Goal: Information Seeking & Learning: Learn about a topic

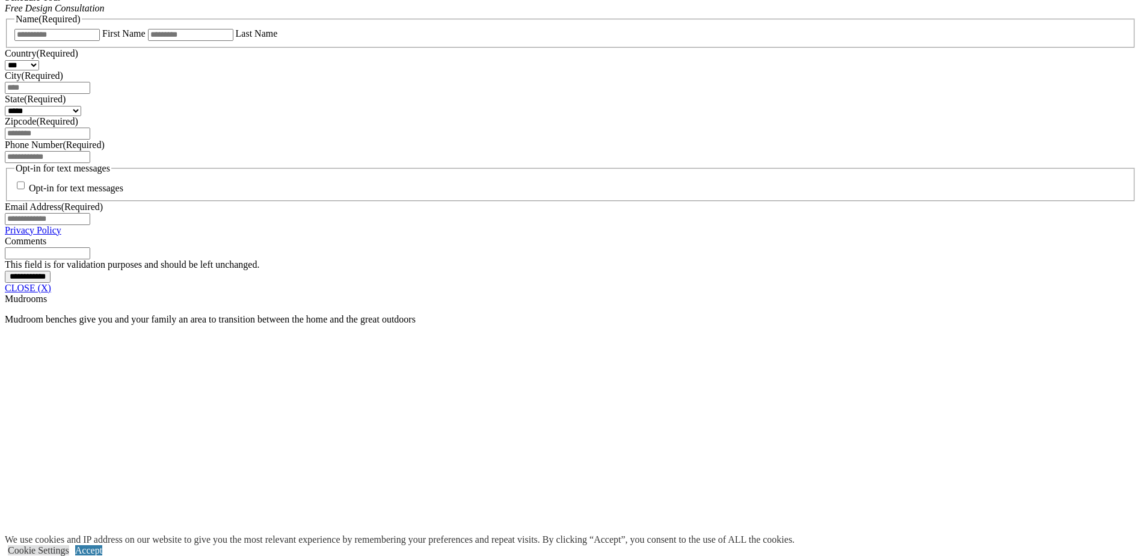
scroll to position [842, 0]
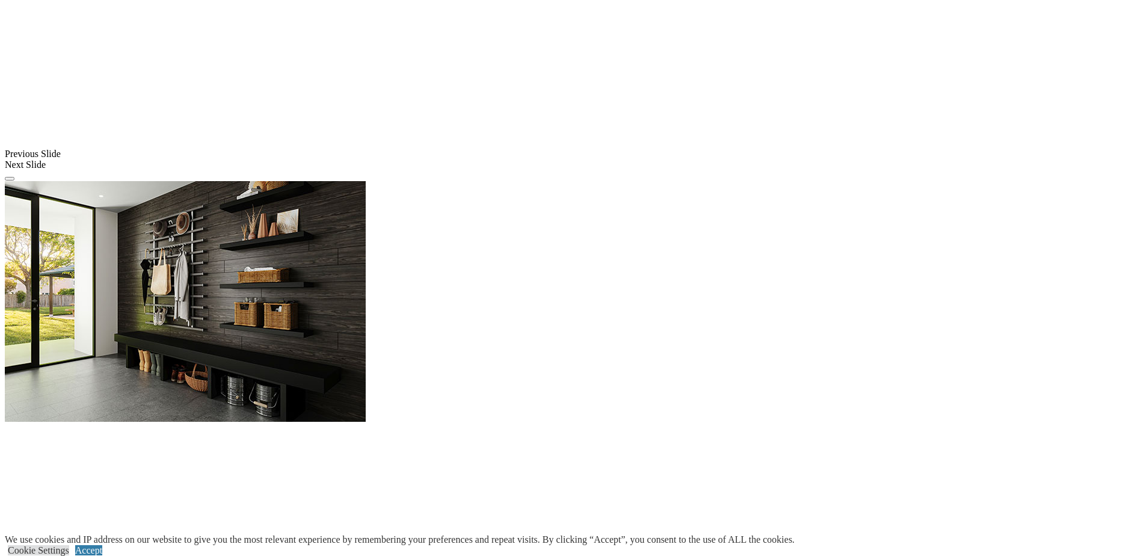
scroll to position [963, 0]
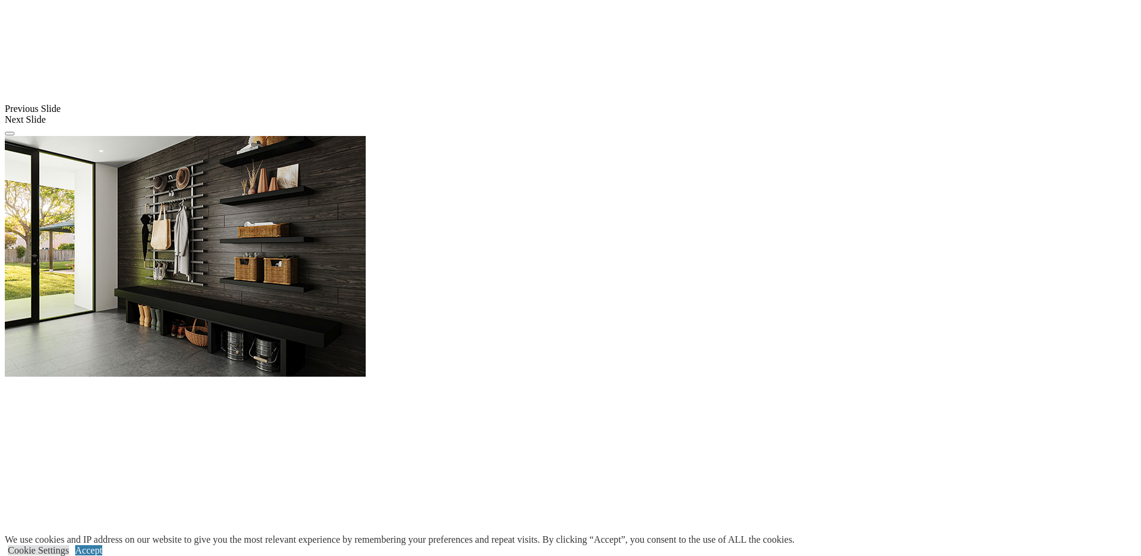
scroll to position [963, 0]
